Goal: Task Accomplishment & Management: Use online tool/utility

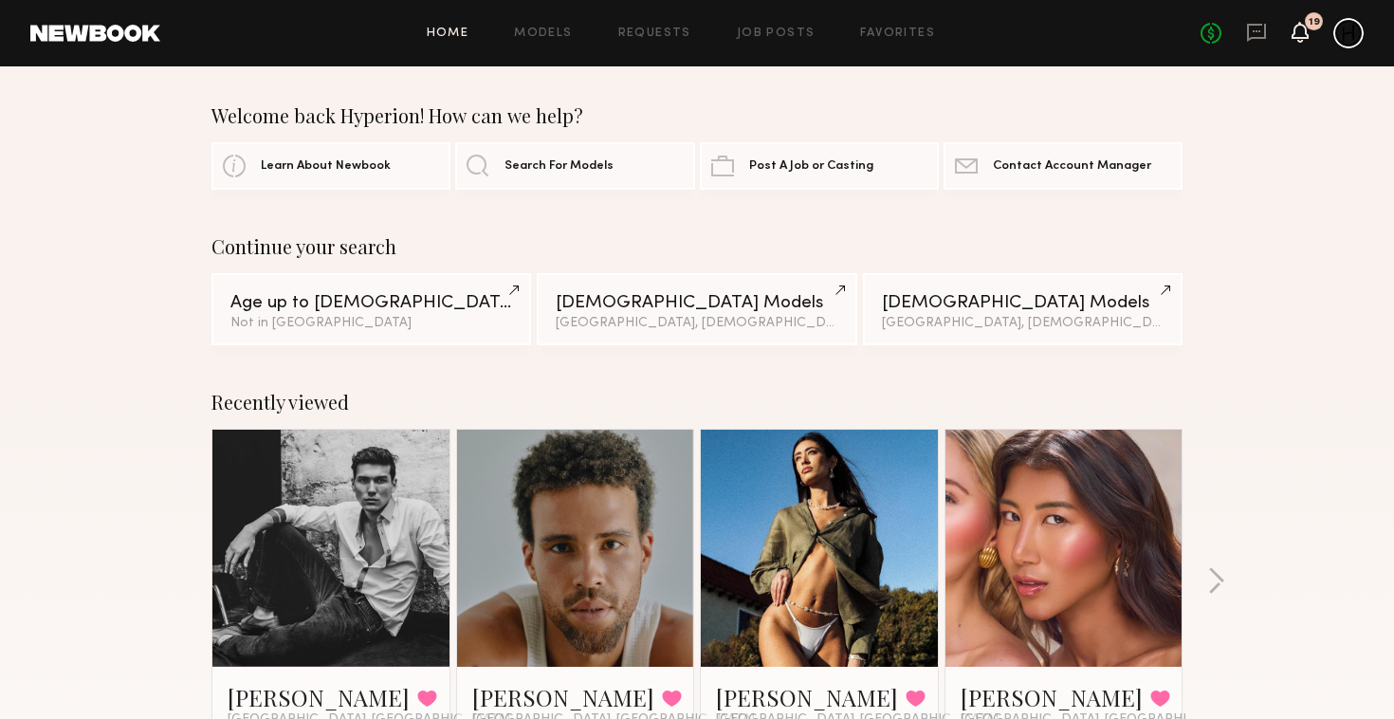
click at [1303, 30] on icon at bounding box center [1300, 31] width 15 height 13
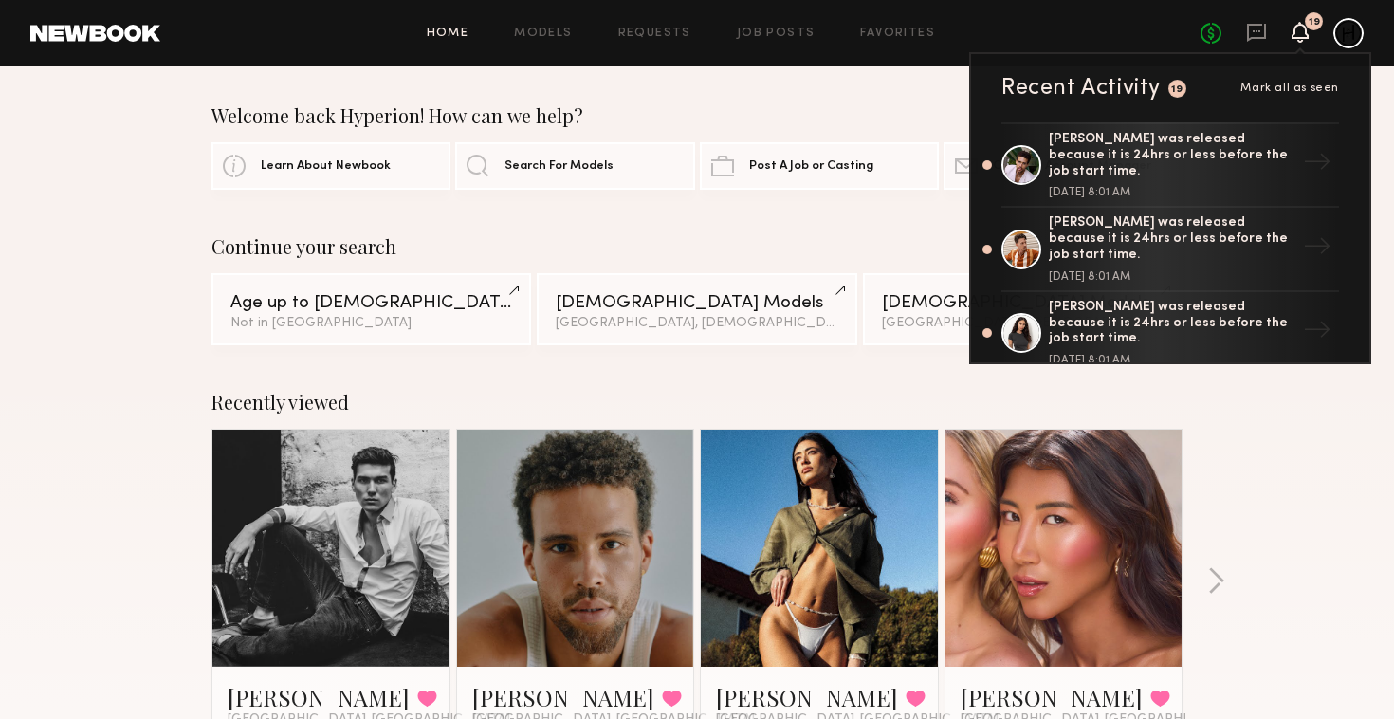
click at [768, 41] on div "Home Models Requests Job Posts Favorites Sign Out No fees up to $5,000 19 Recen…" at bounding box center [762, 33] width 1204 height 30
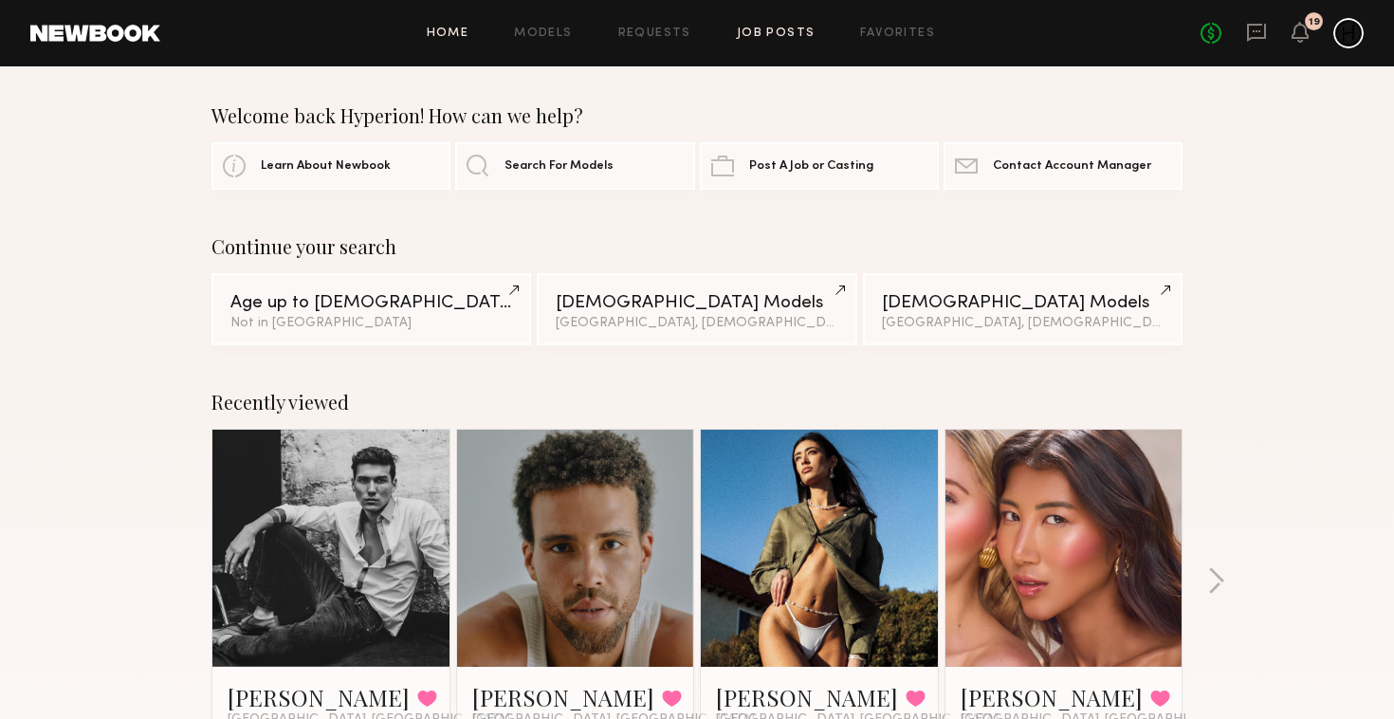
click at [764, 32] on link "Job Posts" at bounding box center [776, 34] width 79 height 12
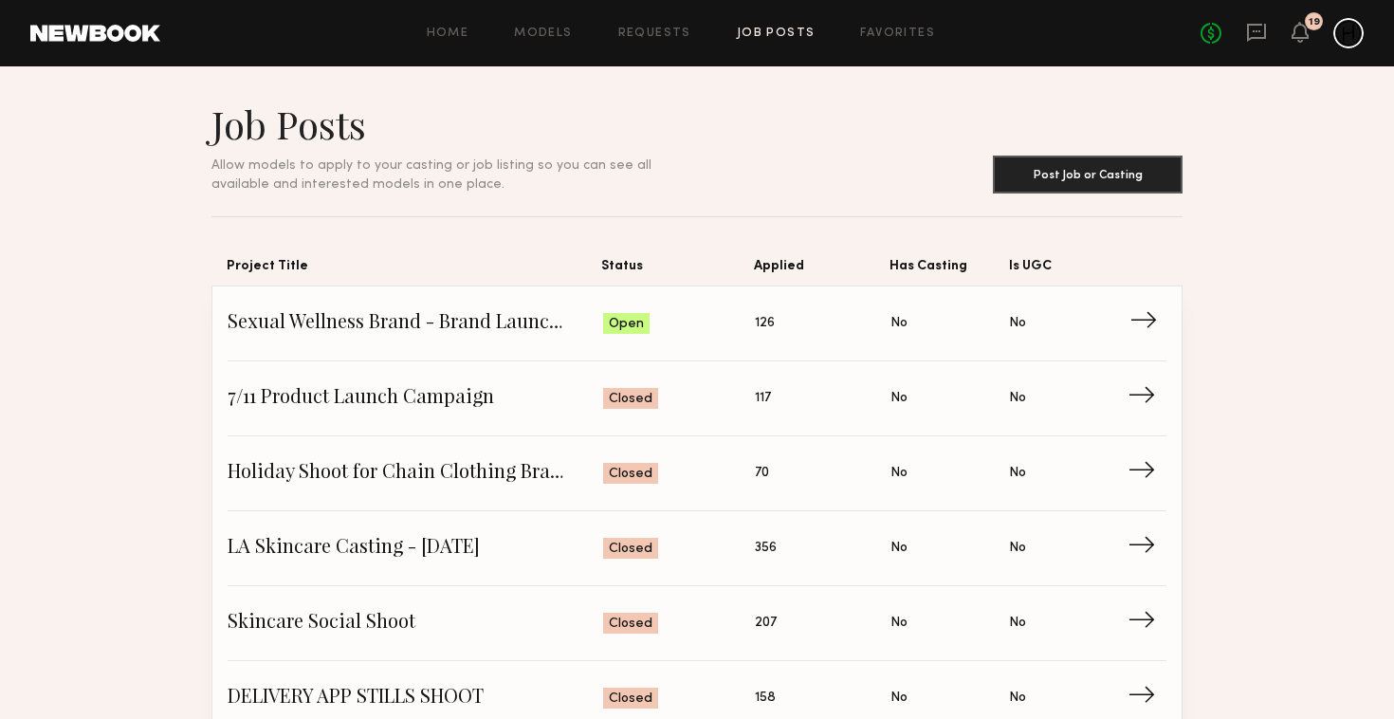
click at [1044, 330] on span "Is UGC: No" at bounding box center [1068, 323] width 119 height 28
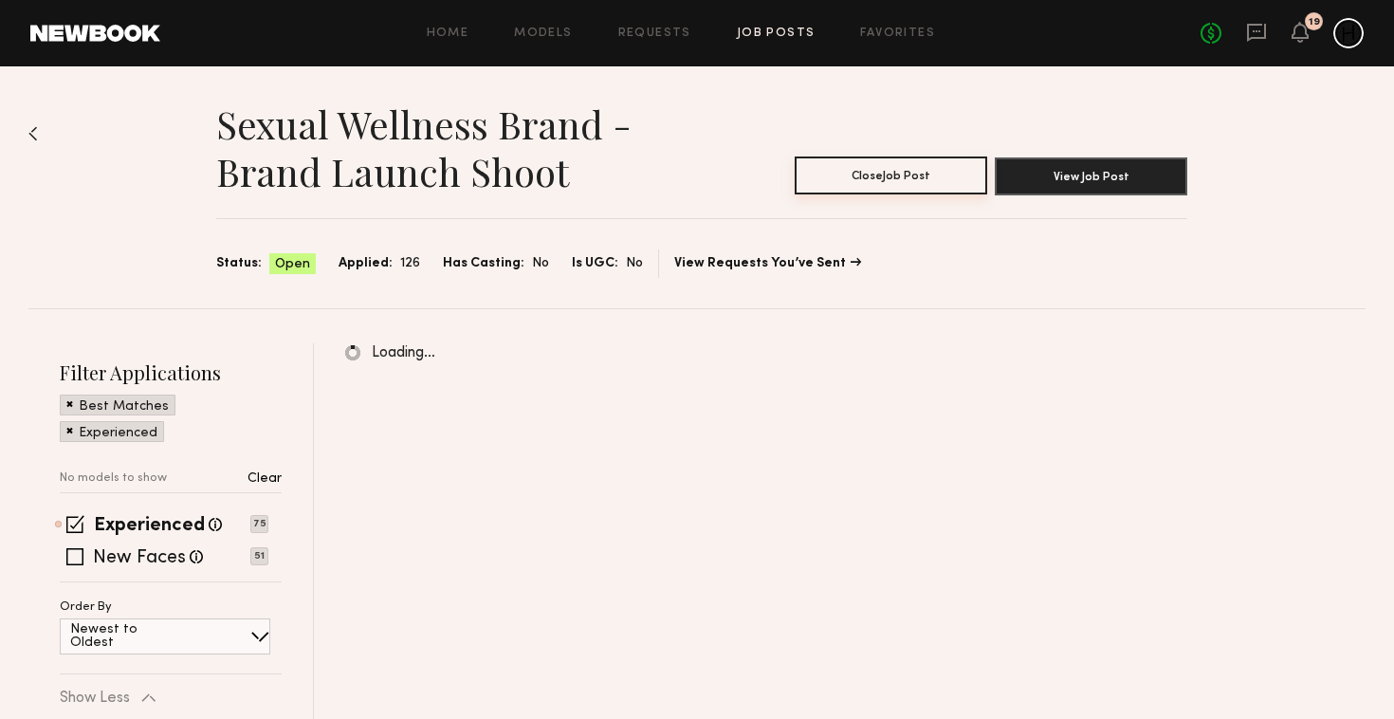
click at [889, 183] on button "Close Job Post" at bounding box center [891, 175] width 193 height 38
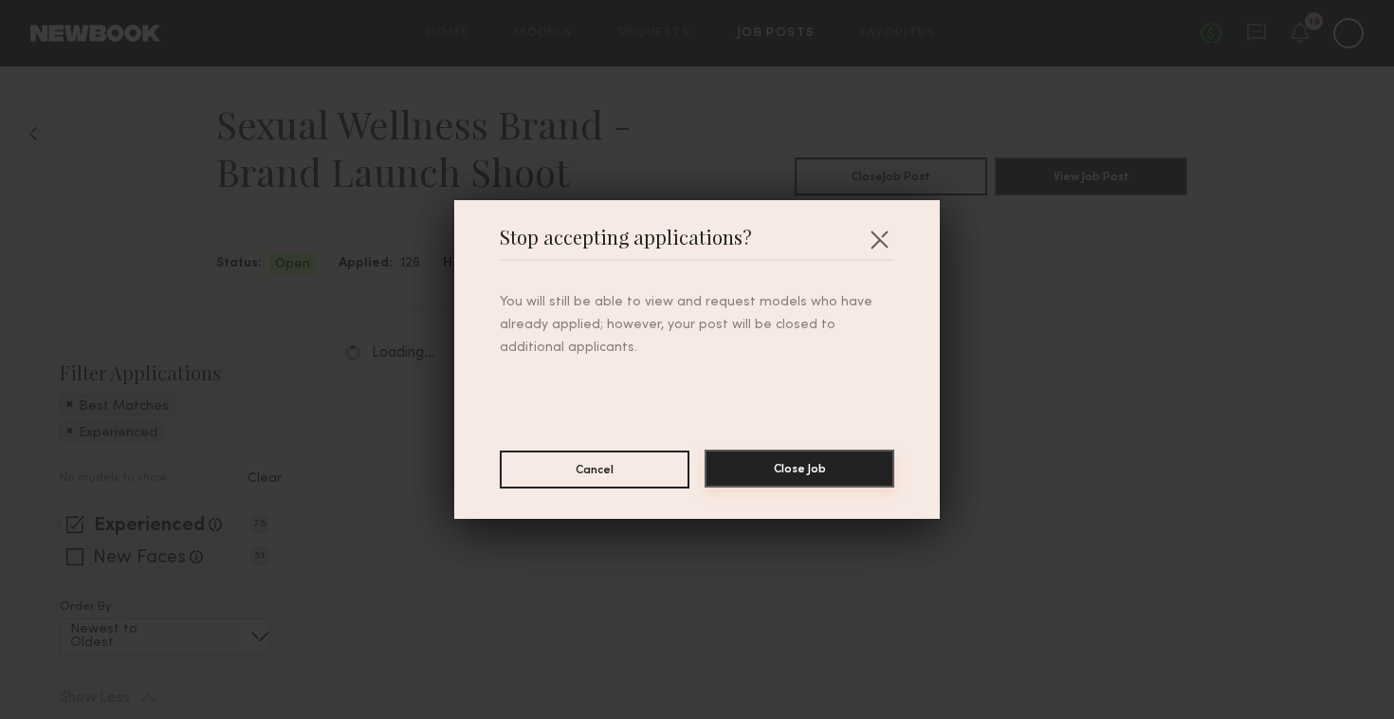
click at [851, 468] on button "Close Job" at bounding box center [800, 469] width 190 height 38
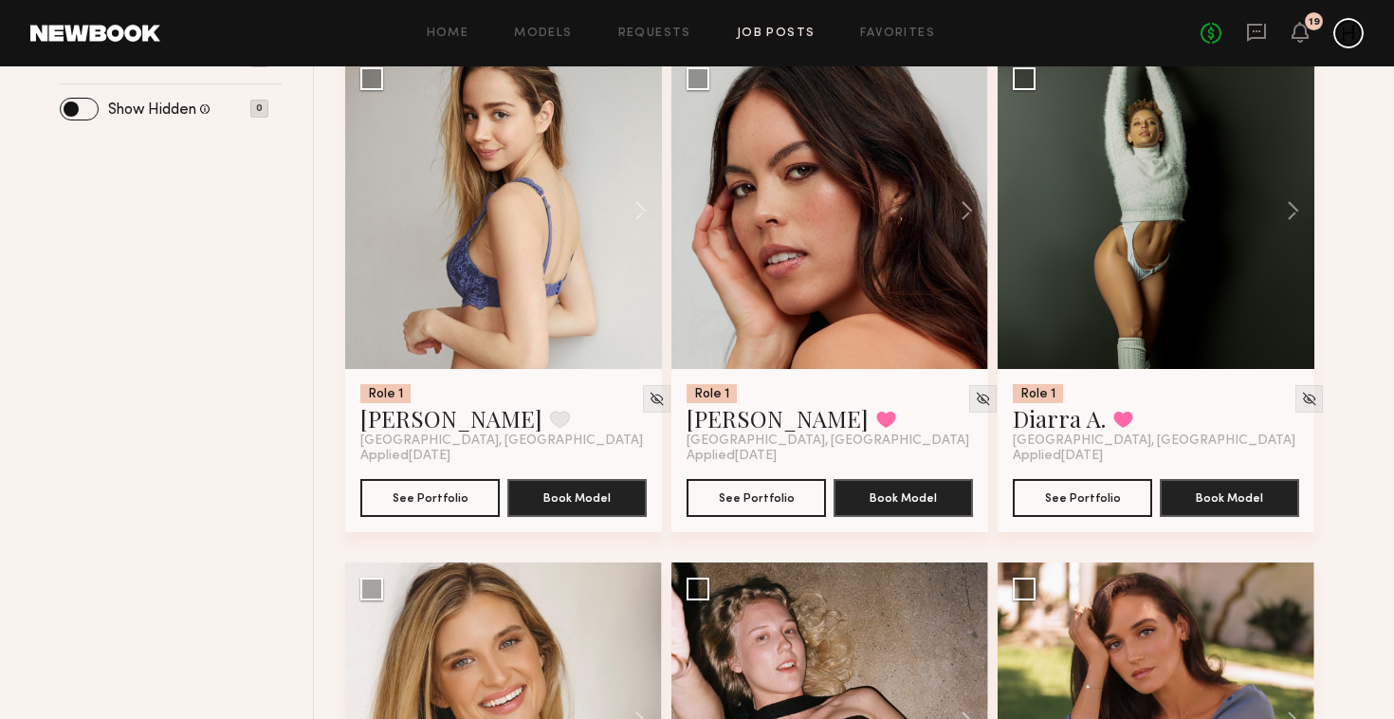
scroll to position [785, 0]
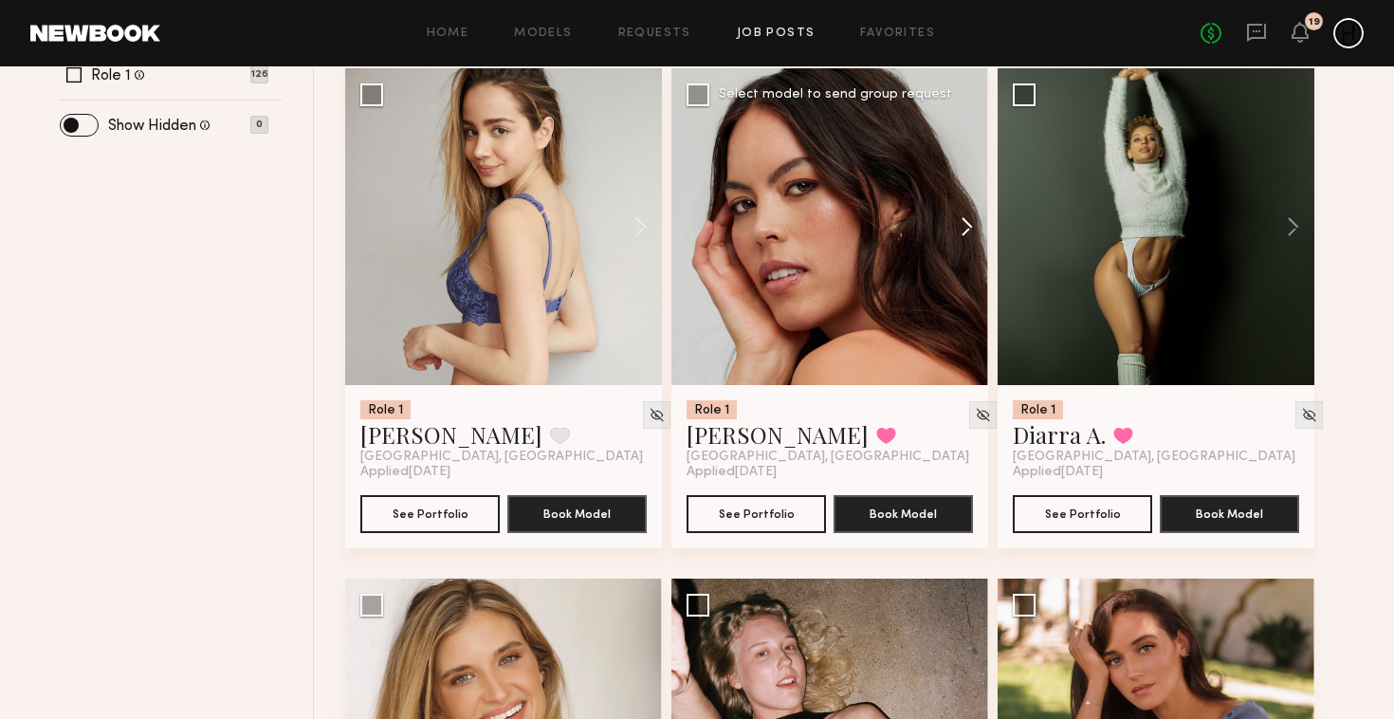
click at [959, 237] on button at bounding box center [958, 226] width 61 height 317
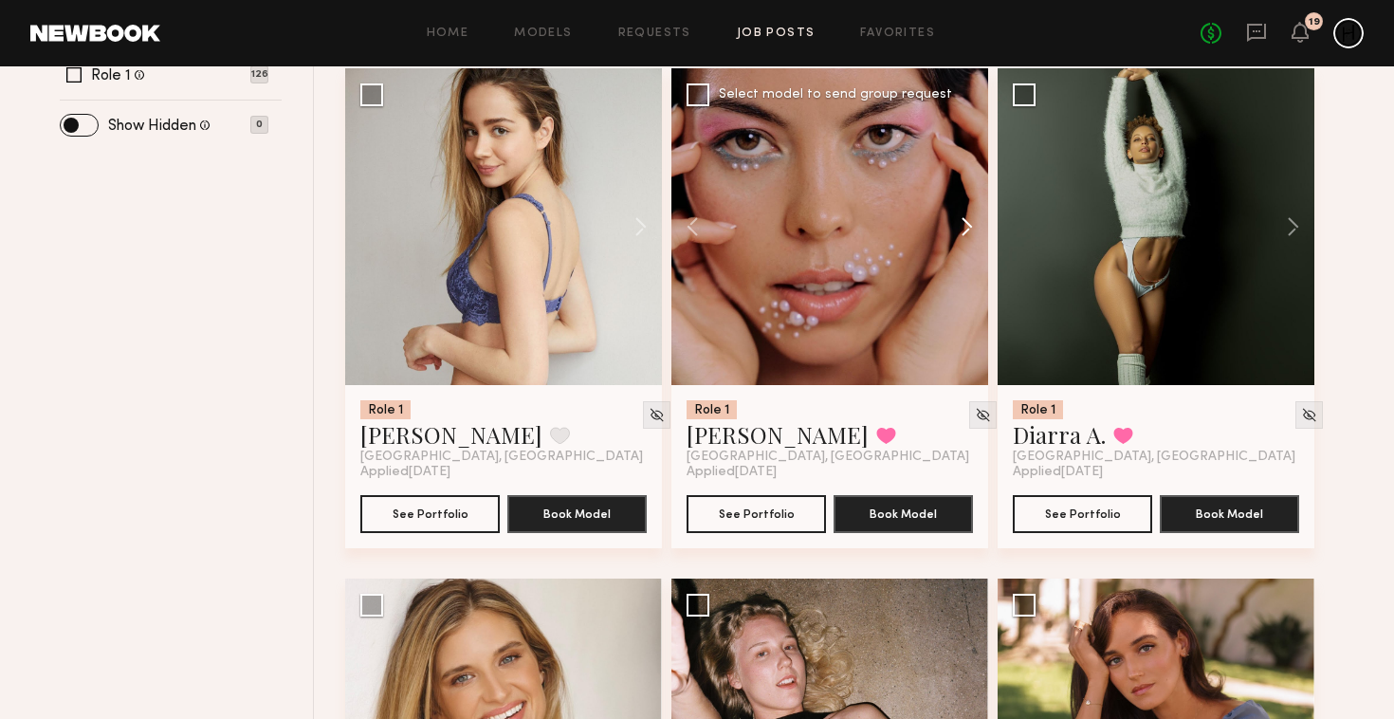
click at [959, 237] on button at bounding box center [958, 226] width 61 height 317
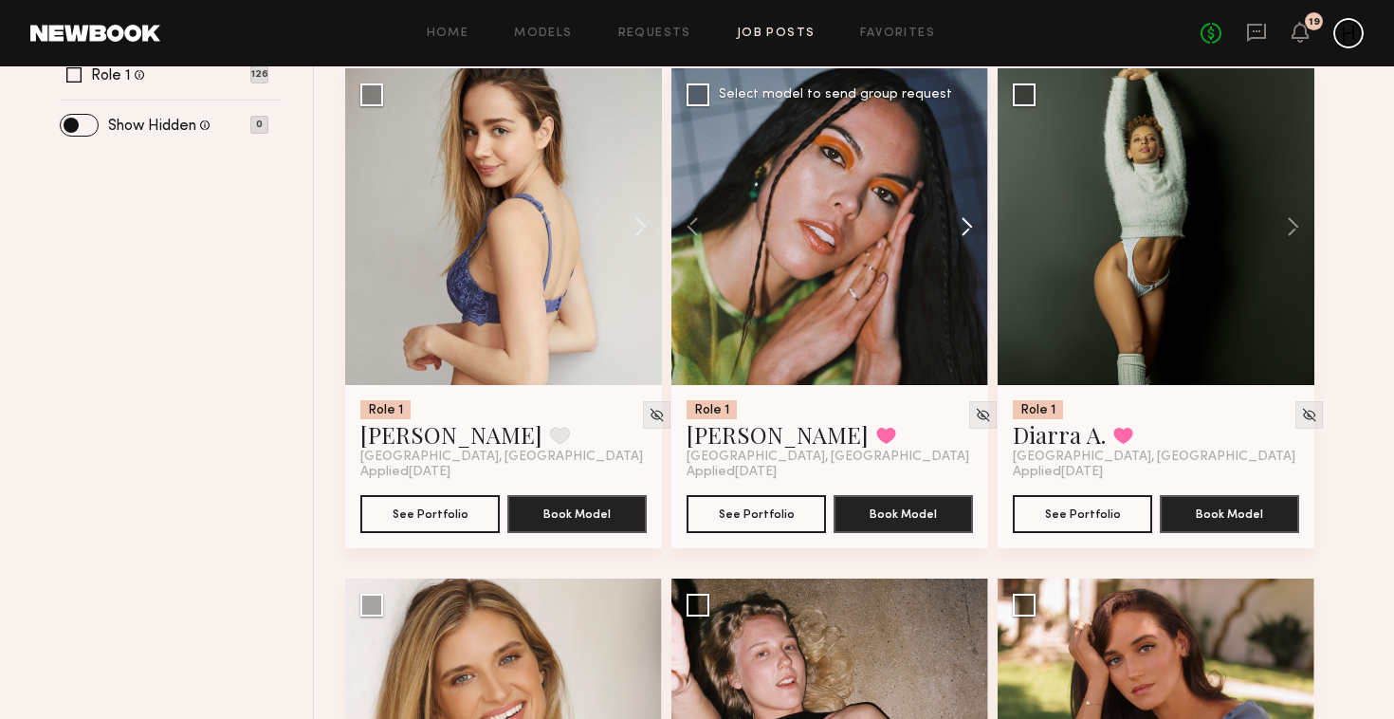
click at [959, 237] on button at bounding box center [958, 226] width 61 height 317
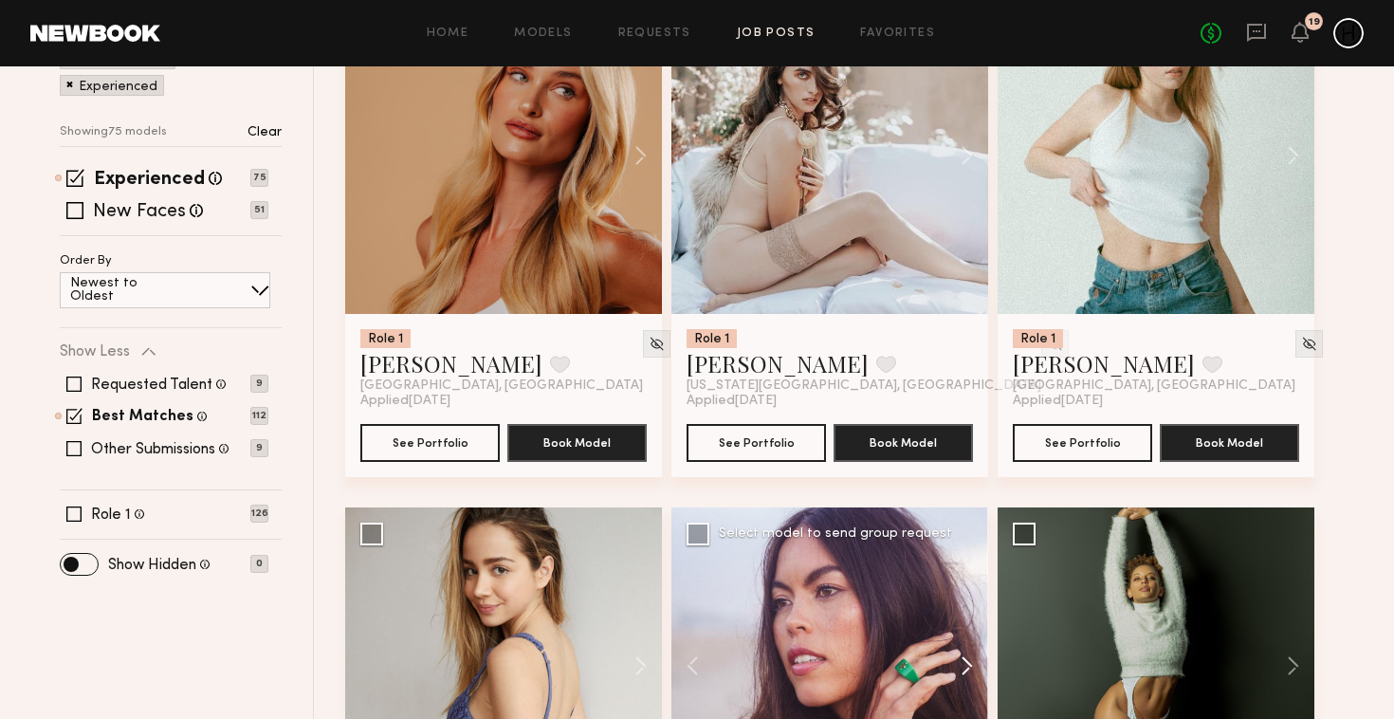
scroll to position [0, 0]
